Goal: Task Accomplishment & Management: Manage account settings

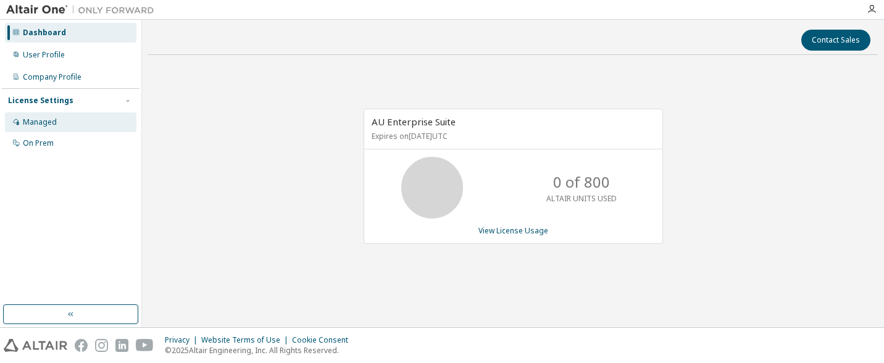
click at [64, 121] on div "Managed" at bounding box center [70, 122] width 131 height 20
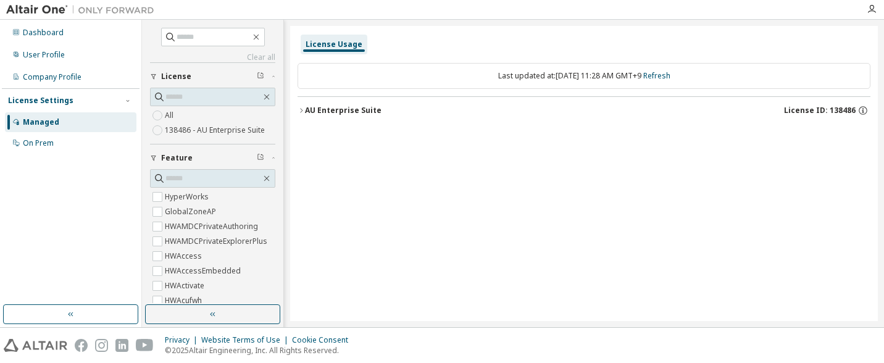
click at [337, 43] on div "License Usage" at bounding box center [333, 44] width 57 height 10
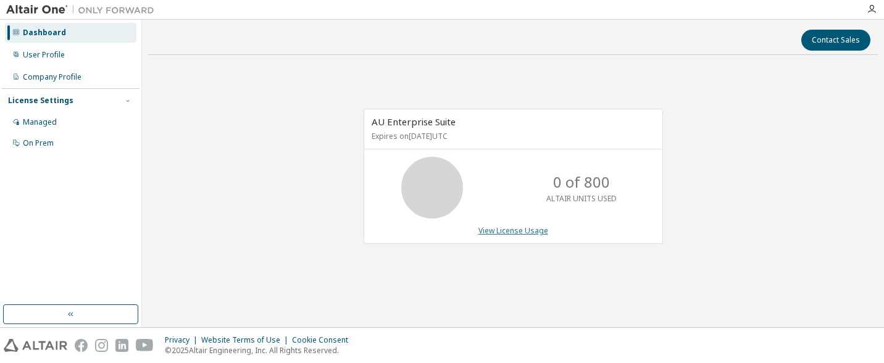
click at [510, 230] on link "View License Usage" at bounding box center [513, 230] width 70 height 10
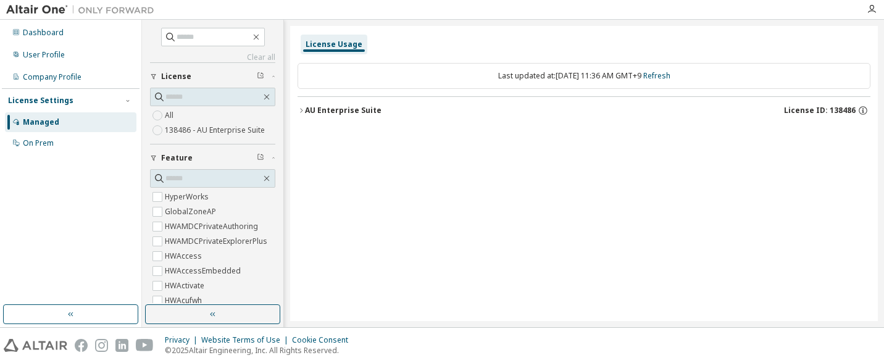
click at [568, 77] on div "Last updated at: [DATE] 11:36 AM GMT+9 Refresh" at bounding box center [583, 76] width 573 height 26
click at [331, 106] on div "AU Enterprise Suite" at bounding box center [343, 111] width 77 height 10
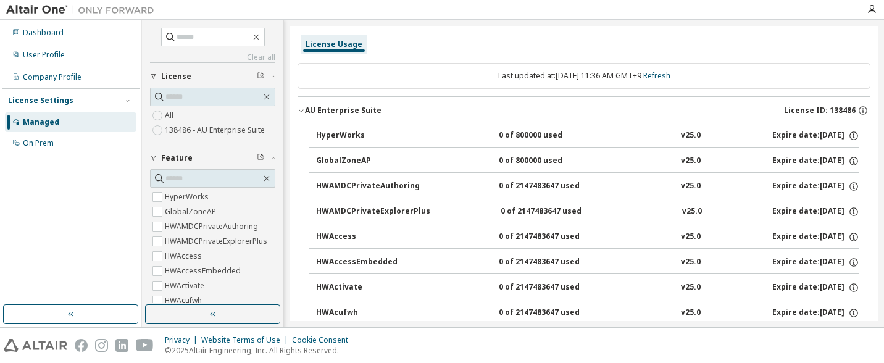
click at [341, 110] on div "AU Enterprise Suite" at bounding box center [343, 111] width 77 height 10
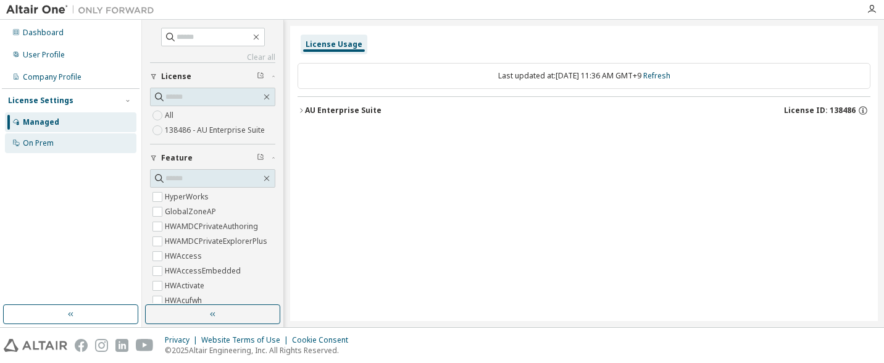
click at [62, 145] on div "On Prem" at bounding box center [70, 143] width 131 height 20
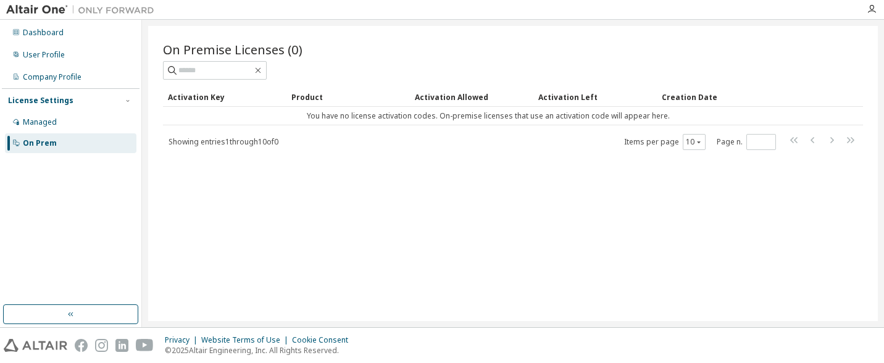
click at [205, 96] on div "Activation Key" at bounding box center [225, 97] width 114 height 20
click at [207, 95] on div "Activation Key" at bounding box center [225, 97] width 114 height 20
click at [65, 34] on div "Dashboard" at bounding box center [70, 33] width 131 height 20
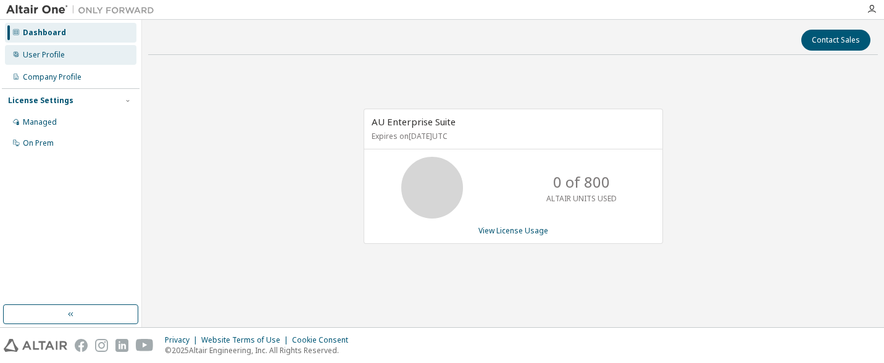
click at [65, 58] on div "User Profile" at bounding box center [70, 55] width 131 height 20
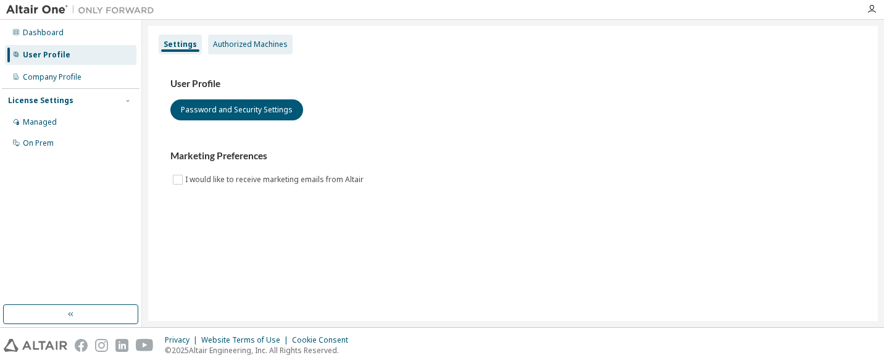
click at [233, 47] on div "Authorized Machines" at bounding box center [250, 44] width 75 height 10
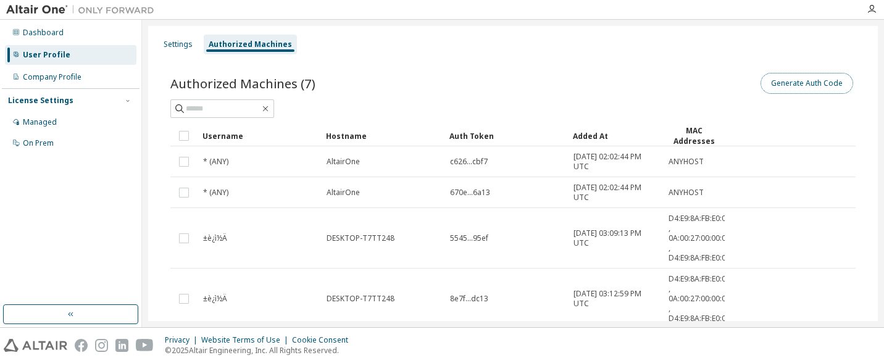
click at [774, 77] on button "Generate Auth Code" at bounding box center [806, 83] width 93 height 21
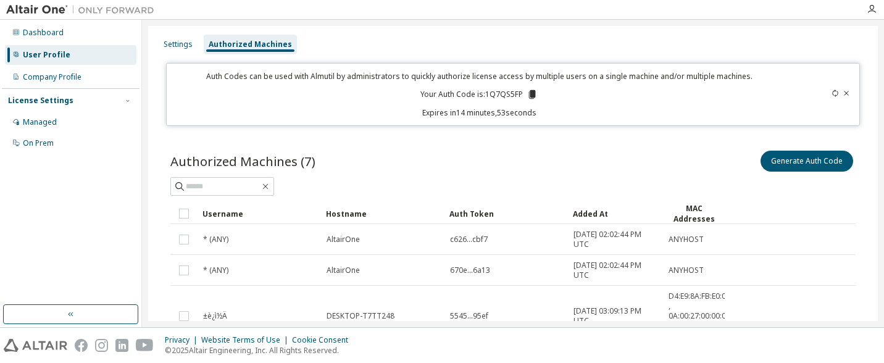
click at [554, 102] on div "Auth Codes can be used with Almutil by administrators to quickly authorize lice…" at bounding box center [479, 94] width 610 height 47
click at [786, 154] on button "Generate Auth Code" at bounding box center [806, 161] width 93 height 21
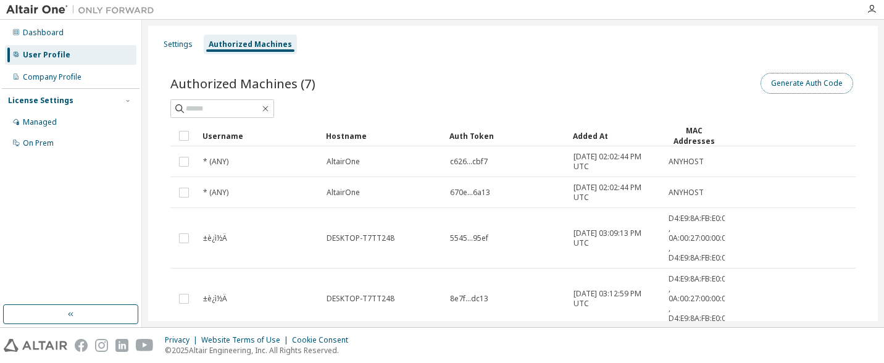
click at [784, 79] on button "Generate Auth Code" at bounding box center [806, 83] width 93 height 21
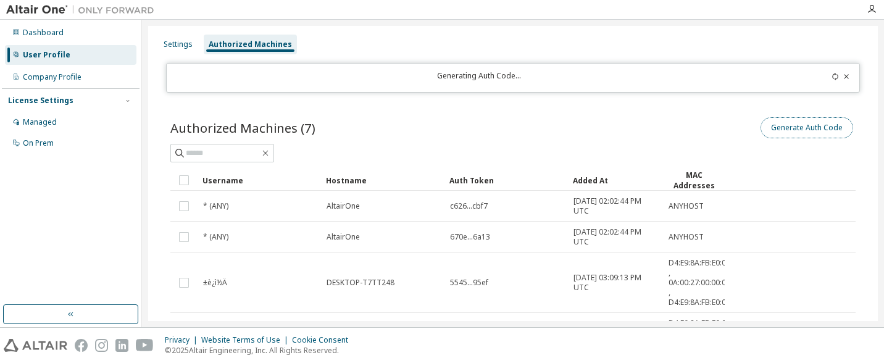
click at [790, 125] on button "Generate Auth Code" at bounding box center [806, 127] width 93 height 21
click at [831, 75] on icon at bounding box center [834, 76] width 7 height 7
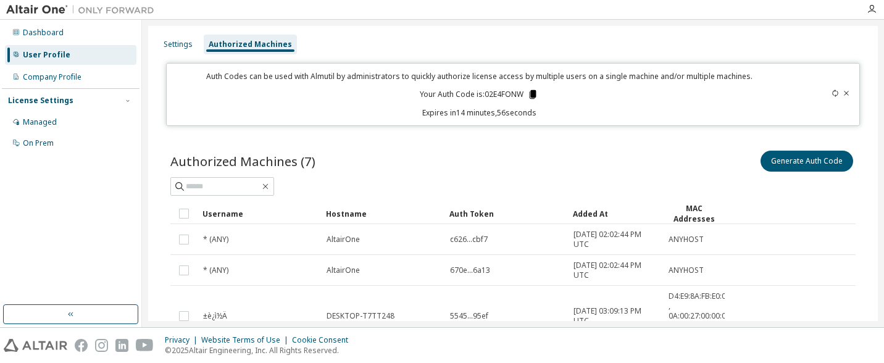
click at [529, 94] on icon at bounding box center [532, 94] width 7 height 9
drag, startPoint x: 559, startPoint y: 109, endPoint x: 540, endPoint y: 99, distance: 21.8
click at [559, 108] on p "Expires in 12 minutes, 3 seconds" at bounding box center [479, 112] width 610 height 10
click at [831, 92] on icon at bounding box center [834, 92] width 7 height 7
drag, startPoint x: 649, startPoint y: 117, endPoint x: 620, endPoint y: 113, distance: 28.7
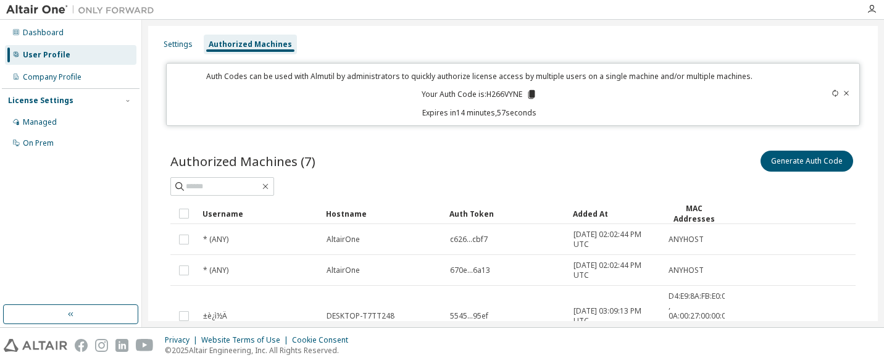
click at [644, 119] on div "Auth Codes can be used with Almutil by administrators to quickly authorize lice…" at bounding box center [512, 94] width 693 height 63
click at [528, 94] on icon at bounding box center [531, 94] width 7 height 9
click at [531, 91] on icon at bounding box center [531, 94] width 7 height 9
click at [528, 95] on icon at bounding box center [531, 94] width 7 height 9
click at [831, 93] on icon at bounding box center [834, 92] width 7 height 7
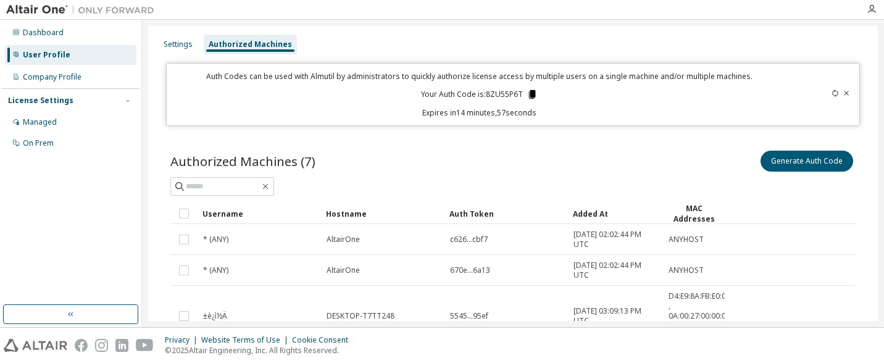
click at [528, 94] on icon at bounding box center [531, 94] width 7 height 9
click at [823, 91] on div at bounding box center [818, 94] width 68 height 47
click at [831, 96] on icon at bounding box center [834, 92] width 7 height 7
click at [528, 96] on icon at bounding box center [531, 94] width 7 height 9
click at [827, 97] on div at bounding box center [818, 94] width 68 height 47
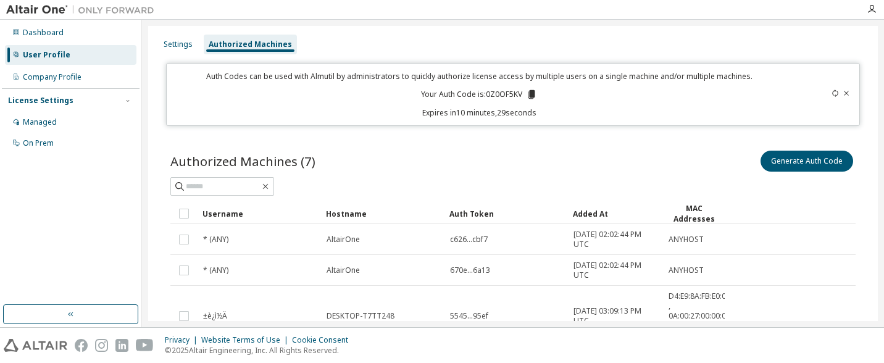
click at [832, 91] on icon at bounding box center [835, 92] width 6 height 7
click at [529, 93] on icon at bounding box center [532, 94] width 7 height 9
